Goal: Transaction & Acquisition: Purchase product/service

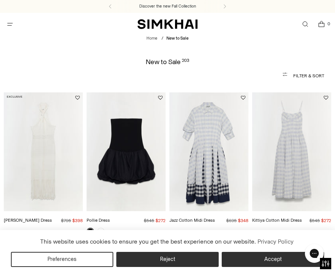
click at [222, 143] on img "Jazz Cotton Midi Dress" at bounding box center [209, 151] width 79 height 119
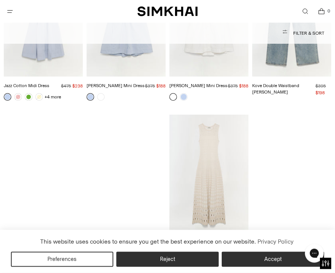
scroll to position [3622, 0]
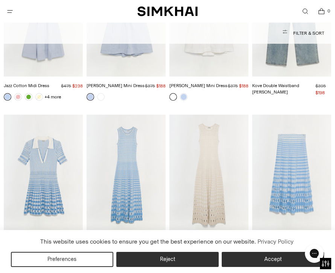
click at [185, 257] on link at bounding box center [184, 261] width 8 height 8
click at [240, 260] on button "Accept" at bounding box center [273, 259] width 103 height 15
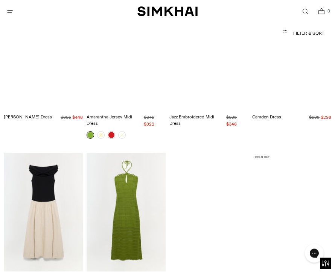
scroll to position [6258, 0]
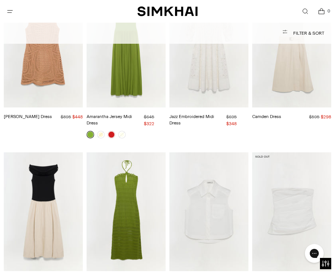
click at [40, 152] on img "Adaline Knit Linen Midi Dress" at bounding box center [43, 211] width 79 height 119
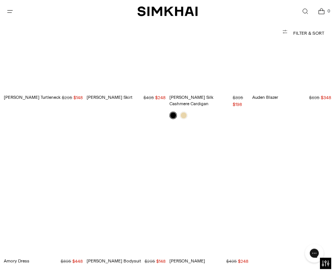
scroll to position [7842, 0]
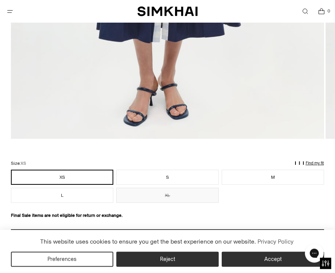
scroll to position [416, 0]
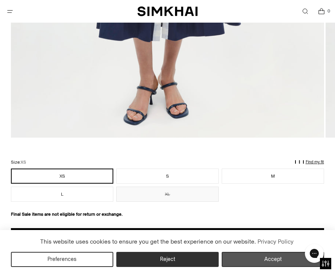
click at [254, 267] on button "Accept" at bounding box center [273, 259] width 103 height 15
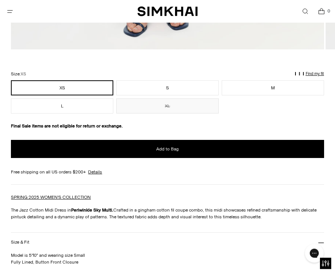
scroll to position [528, 0]
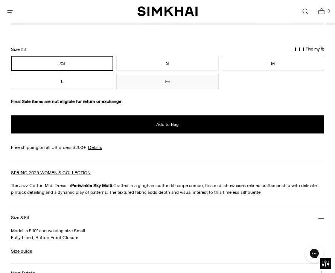
click at [69, 48] on p "Find my fit" at bounding box center [65, 53] width 9 height 14
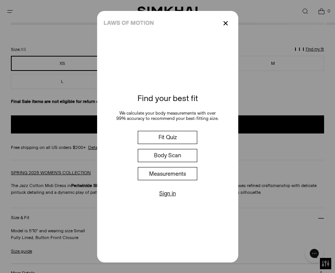
click at [183, 180] on button "Measurements" at bounding box center [168, 173] width 60 height 13
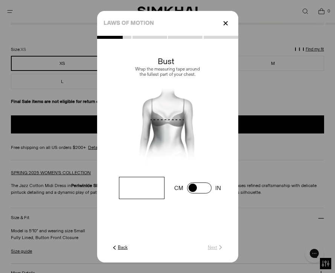
click at [152, 199] on input "number" at bounding box center [141, 188] width 45 height 22
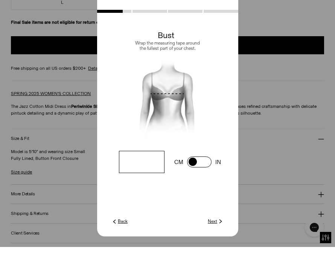
scroll to position [583, 0]
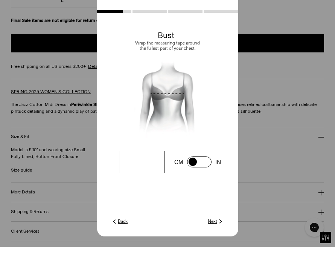
type input "**"
click at [215, 244] on link "Next" at bounding box center [216, 247] width 16 height 7
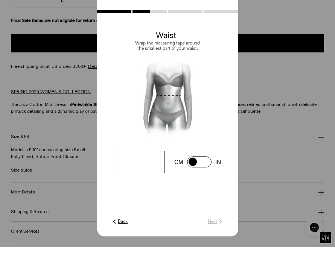
scroll to position [610, 0]
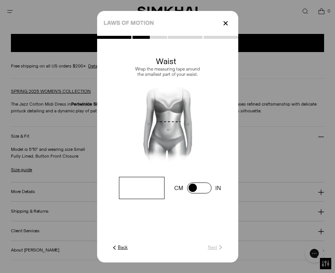
click at [0, 0] on input "number" at bounding box center [0, 0] width 0 height 0
type input "**"
click at [211, 251] on link "Next" at bounding box center [216, 247] width 16 height 7
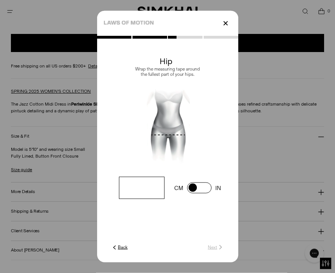
click at [211, 251] on c-text-icon-button at bounding box center [176, 247] width 96 height 7
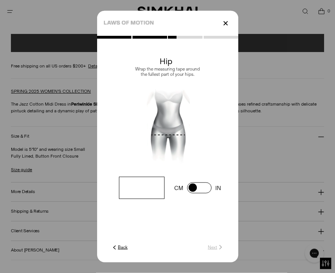
click at [226, 30] on p "✕" at bounding box center [226, 23] width 10 height 13
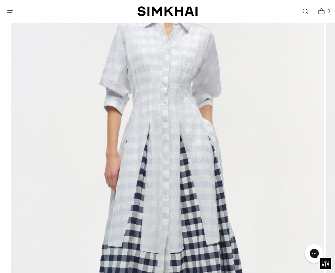
scroll to position [129, 0]
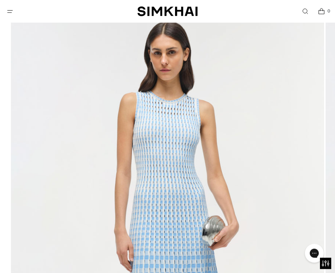
scroll to position [69, 0]
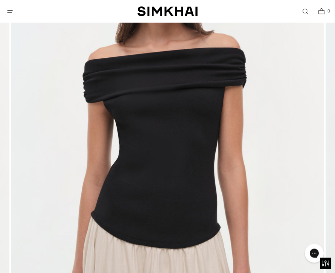
scroll to position [180, 0]
